Goal: Task Accomplishment & Management: Complete application form

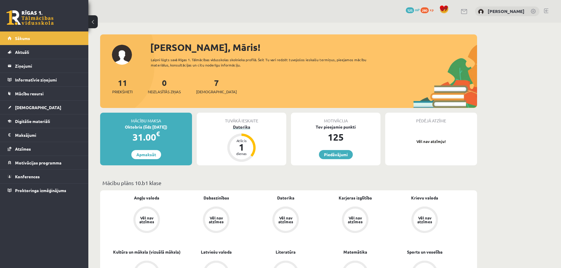
click at [241, 146] on div "1" at bounding box center [242, 147] width 18 height 9
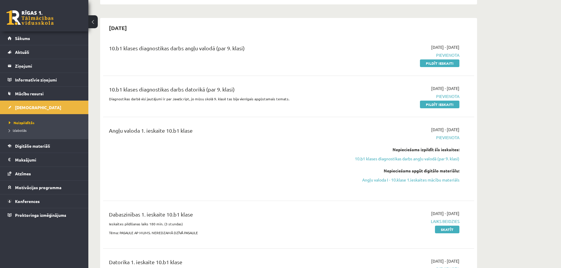
scroll to position [118, 0]
drag, startPoint x: 437, startPoint y: 102, endPoint x: 371, endPoint y: 127, distance: 71.1
click at [371, 127] on div "2025-09-16 - 2025-09-21 Pievienota Nepieciešams izpildīt šīs ieskaites: 10.b1 k…" at bounding box center [404, 159] width 120 height 65
click at [432, 107] on link "Pildīt ieskaiti" at bounding box center [439, 105] width 39 height 8
click at [424, 64] on link "Pildīt ieskaiti" at bounding box center [439, 64] width 39 height 8
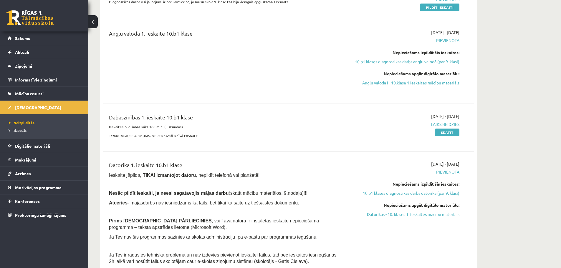
scroll to position [236, 0]
